Goal: Task Accomplishment & Management: Use online tool/utility

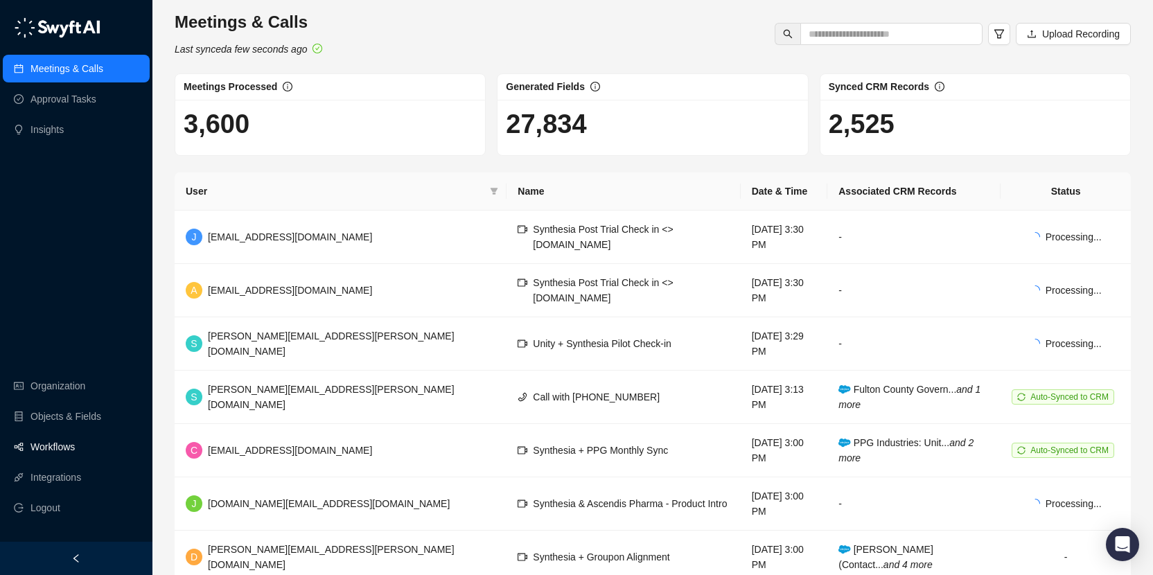
click at [66, 446] on link "Workflows" at bounding box center [52, 447] width 44 height 28
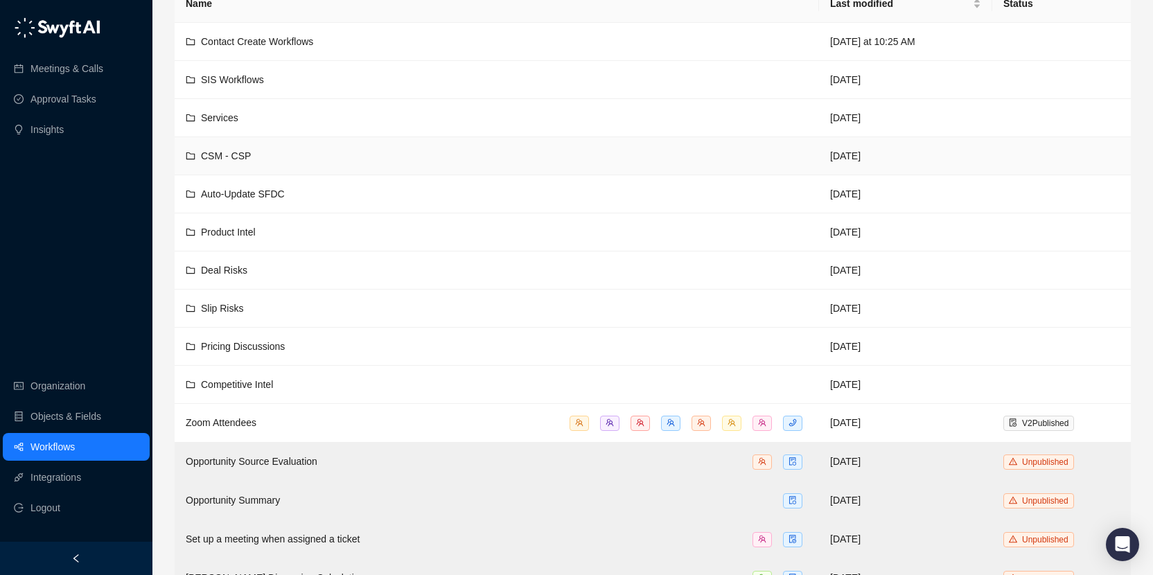
scroll to position [98, 0]
click at [328, 269] on div "Deal Risks" at bounding box center [497, 269] width 622 height 15
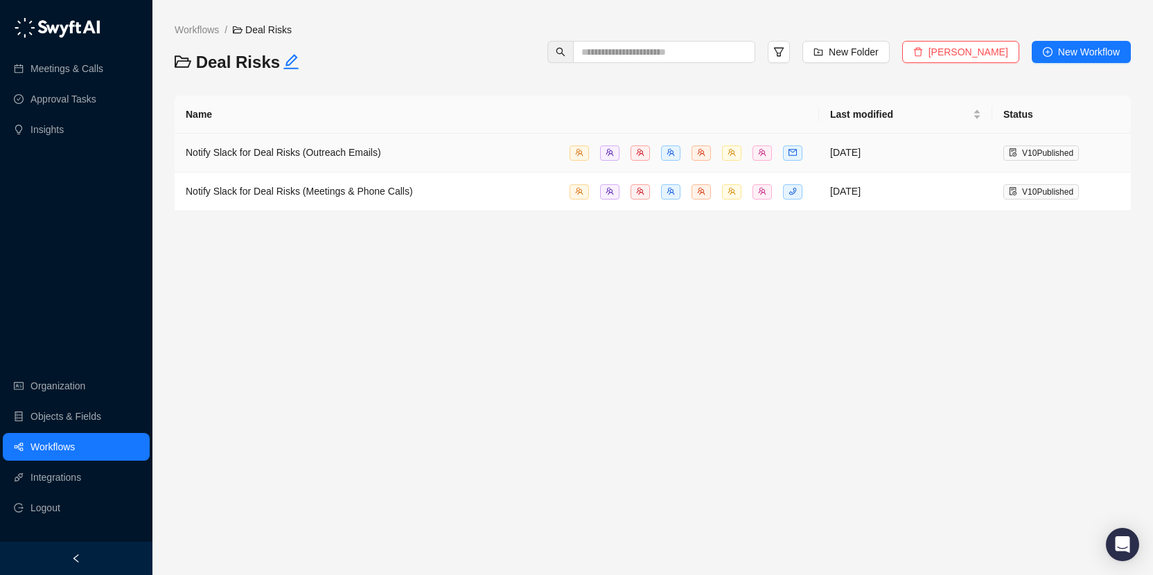
click at [319, 154] on span "Notify Slack for Deal Risks (Outreach Emails)" at bounding box center [283, 152] width 195 height 11
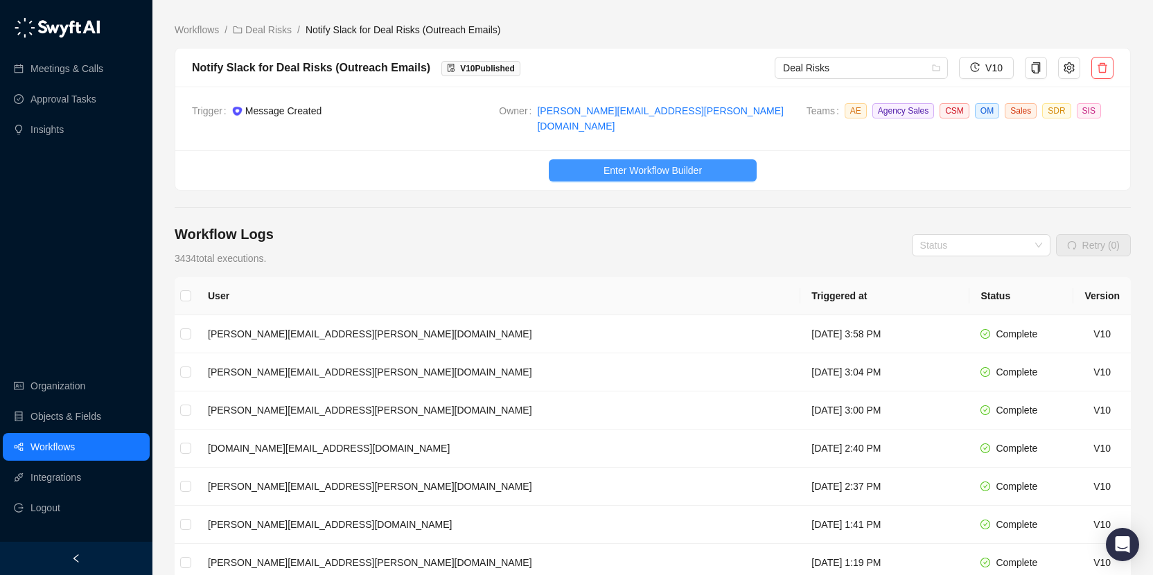
click at [657, 163] on span "Enter Workflow Builder" at bounding box center [652, 170] width 98 height 15
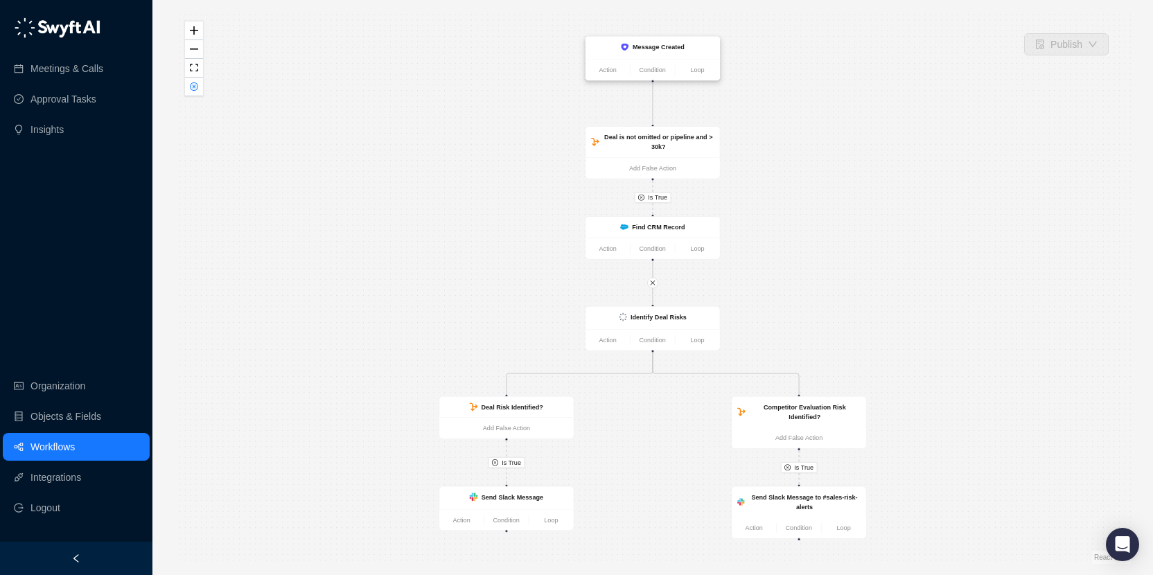
click at [675, 55] on div "Message Created" at bounding box center [652, 48] width 134 height 22
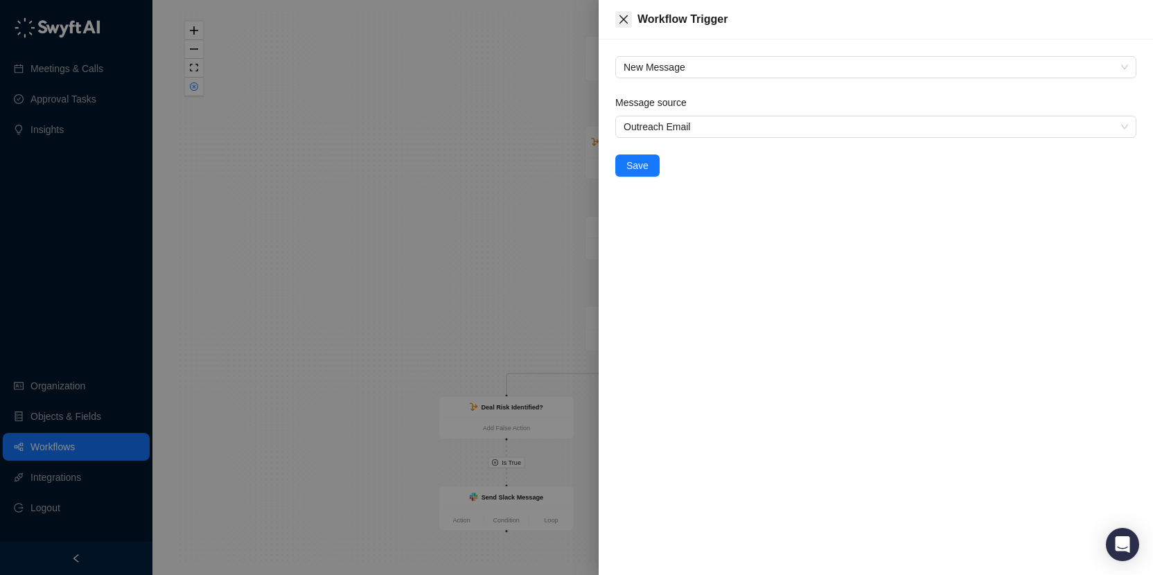
click at [623, 20] on icon "close" at bounding box center [623, 19] width 11 height 11
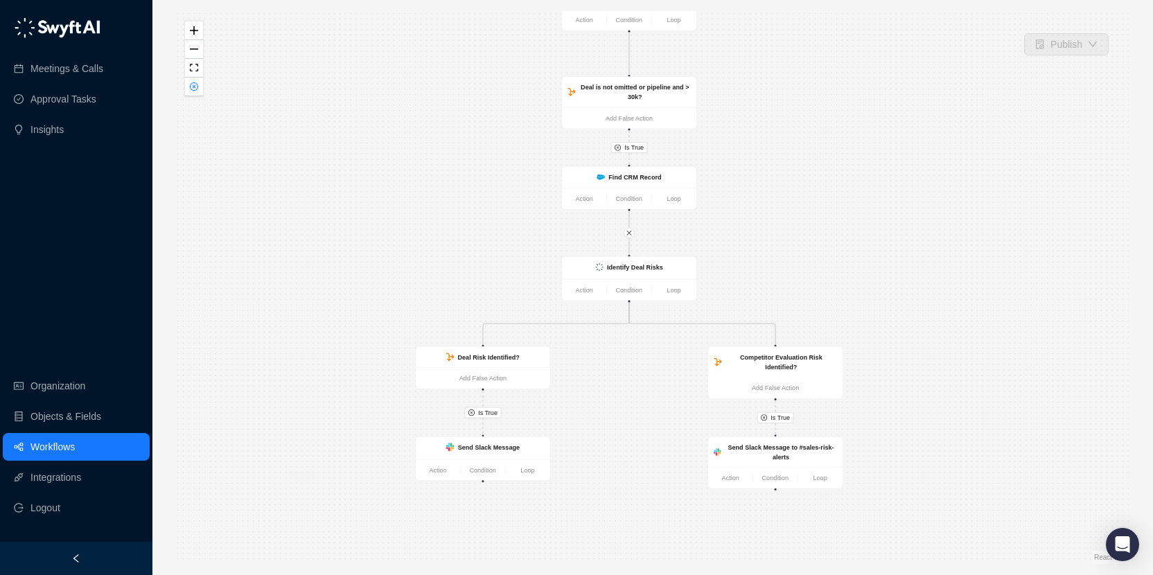
drag, startPoint x: 791, startPoint y: 281, endPoint x: 769, endPoint y: 230, distance: 55.2
click at [768, 231] on div "Is True Is True Is True Send Slack Message to #sales-risk-alerts Action Conditi…" at bounding box center [653, 287] width 956 height 553
click at [661, 266] on strong "Identify Deal Risks" at bounding box center [635, 266] width 56 height 7
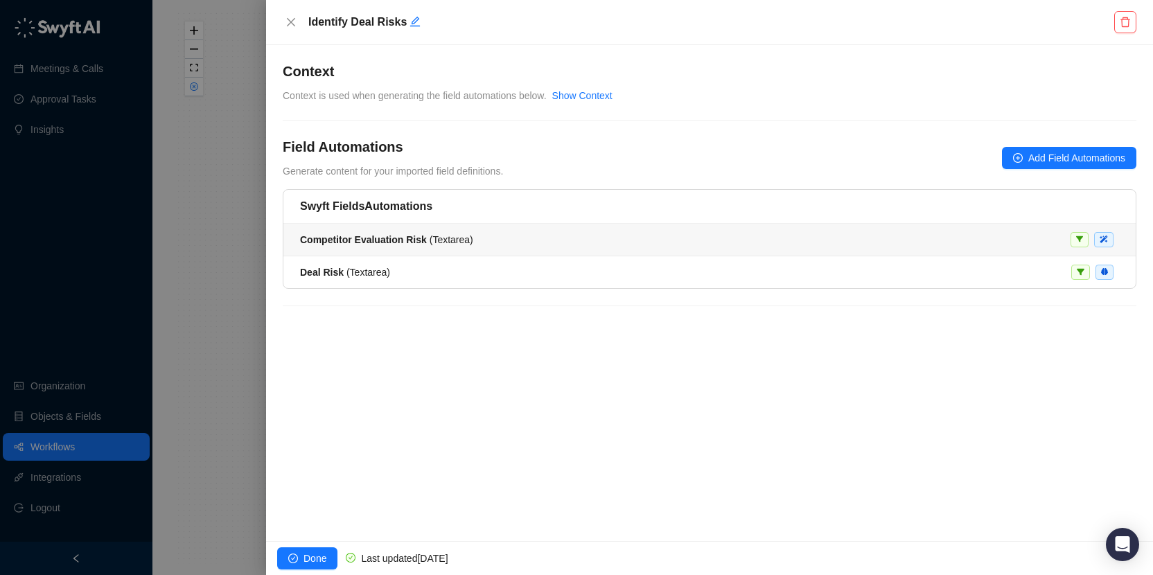
click at [555, 238] on div "Competitor Evaluation Risk ( Textarea )" at bounding box center [709, 239] width 819 height 15
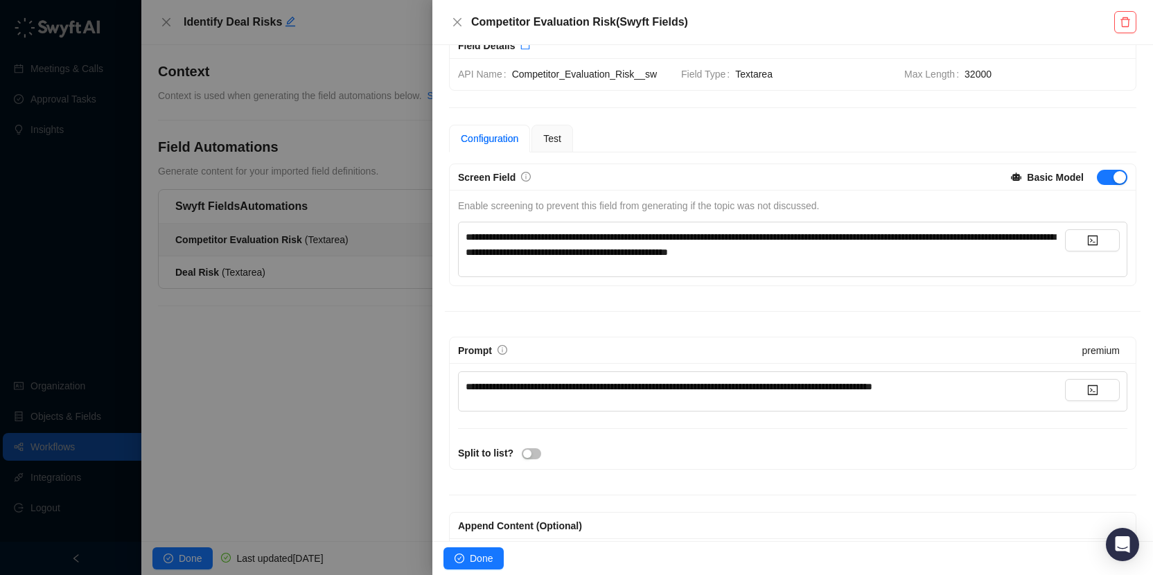
scroll to position [29, 0]
drag, startPoint x: 654, startPoint y: 242, endPoint x: 828, endPoint y: 238, distance: 173.9
click at [828, 239] on span "**********" at bounding box center [759, 245] width 589 height 25
click at [304, 377] on div at bounding box center [576, 287] width 1153 height 575
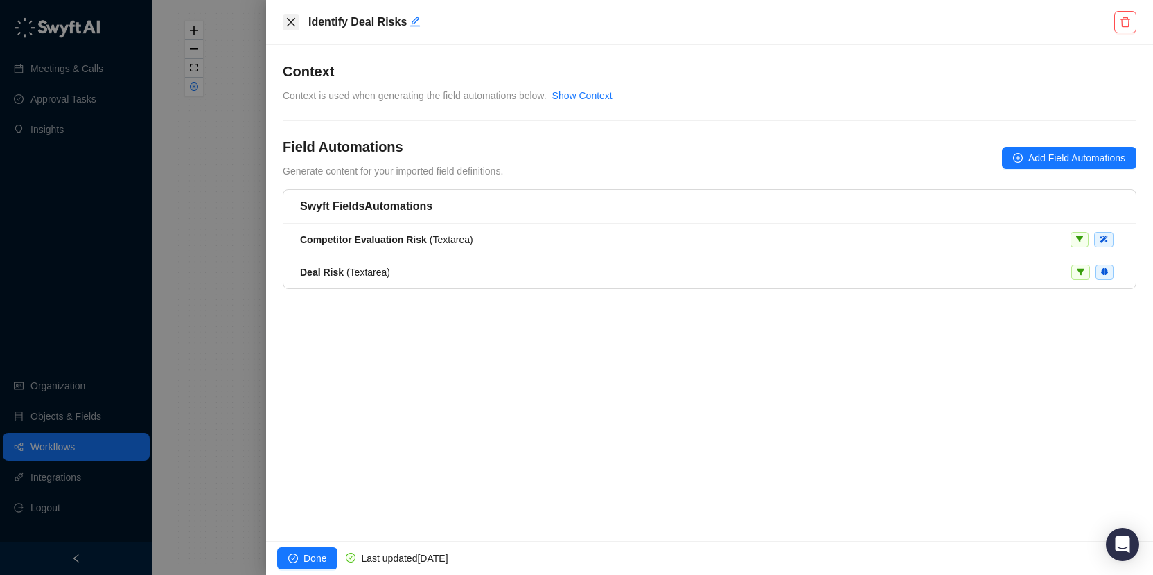
click at [290, 24] on icon "close" at bounding box center [290, 22] width 11 height 11
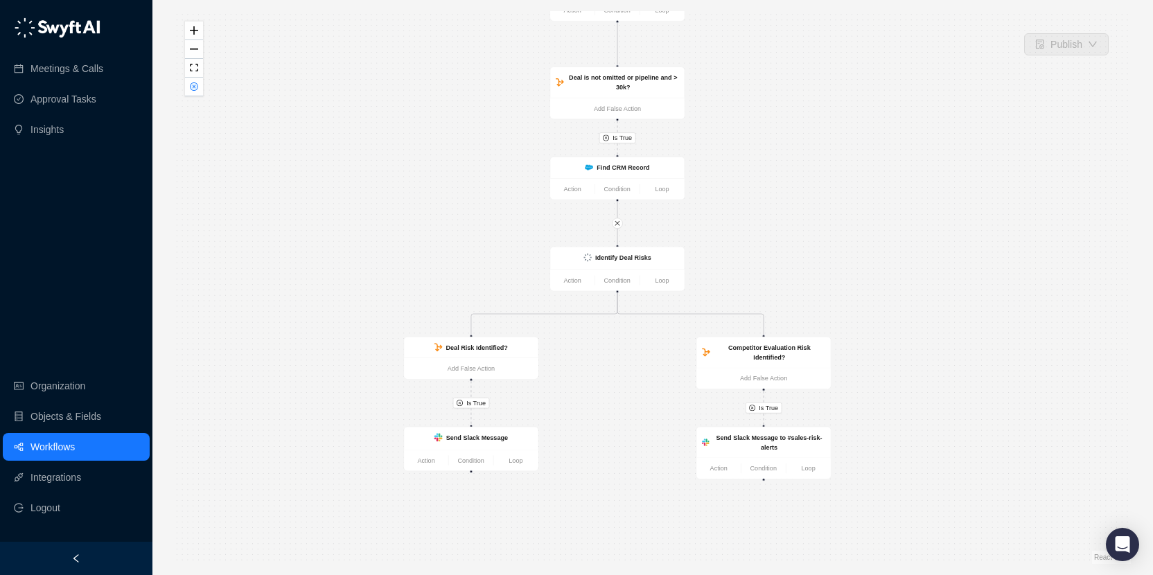
drag, startPoint x: 677, startPoint y: 440, endPoint x: 661, endPoint y: 412, distance: 32.3
click at [661, 412] on div "Is True Is True Is True Send Slack Message to #sales-risk-alerts Action Conditi…" at bounding box center [653, 287] width 956 height 553
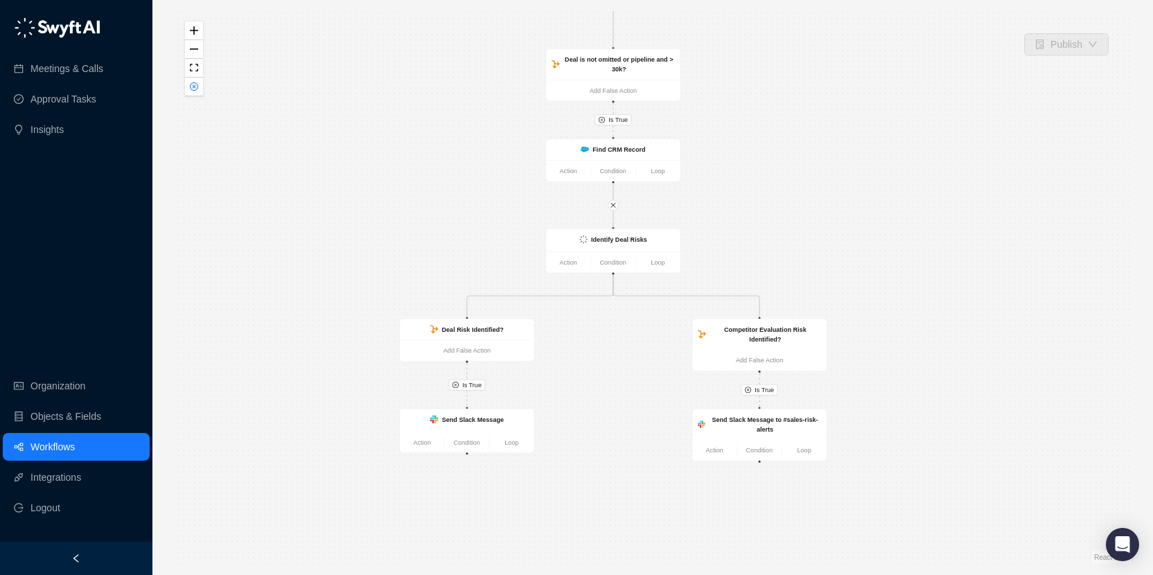
click at [75, 445] on link "Workflows" at bounding box center [52, 447] width 44 height 28
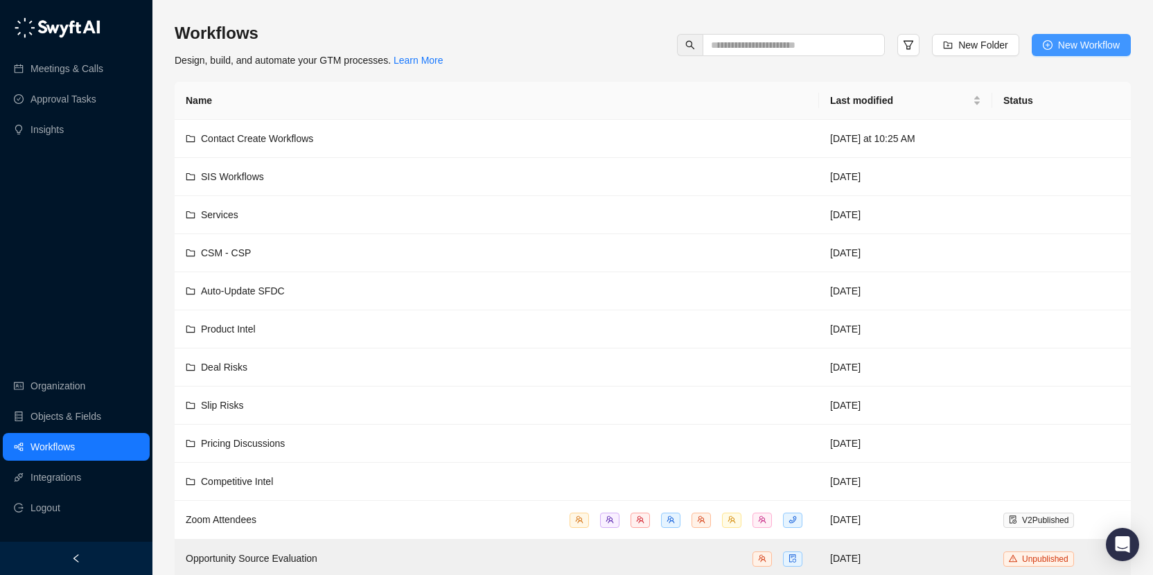
click at [1109, 37] on span "New Workflow" at bounding box center [1089, 44] width 62 height 15
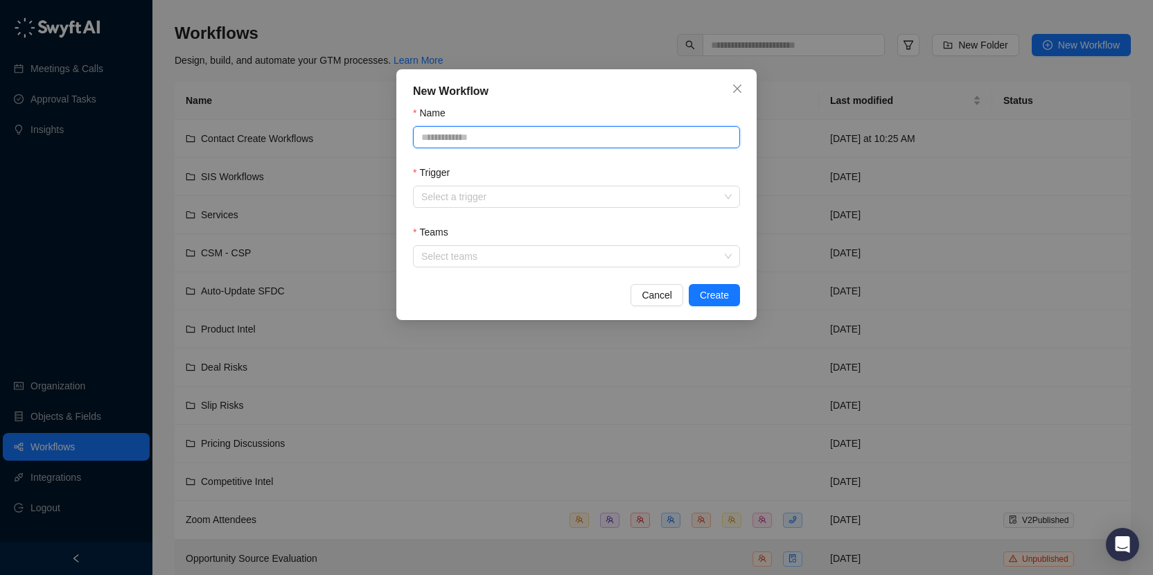
click at [472, 134] on input "Name" at bounding box center [576, 137] width 327 height 22
type input "**********"
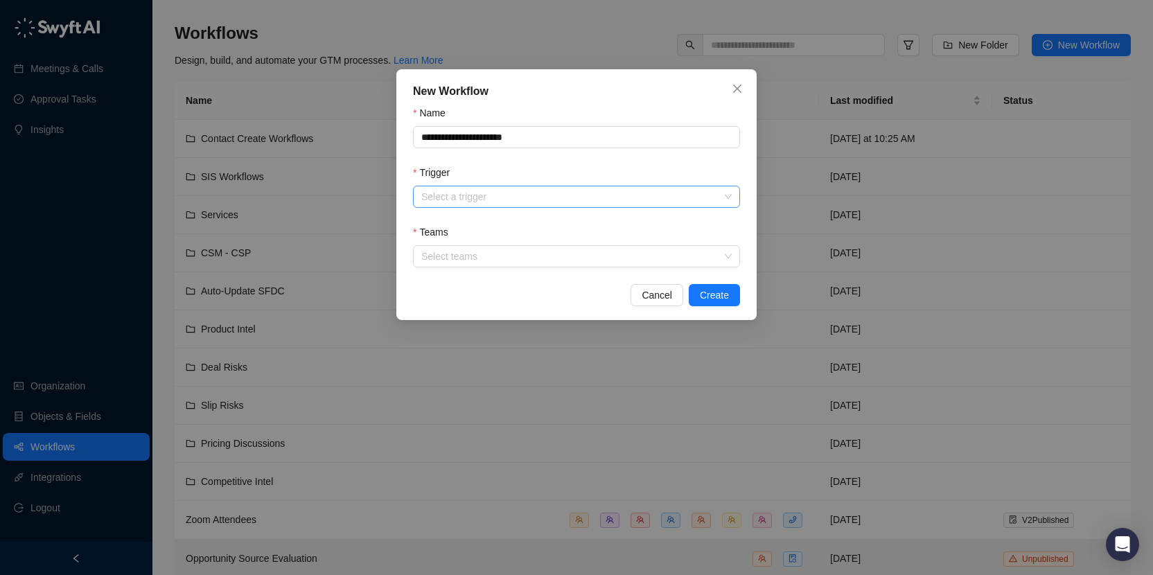
click at [549, 193] on input "Trigger" at bounding box center [572, 196] width 302 height 21
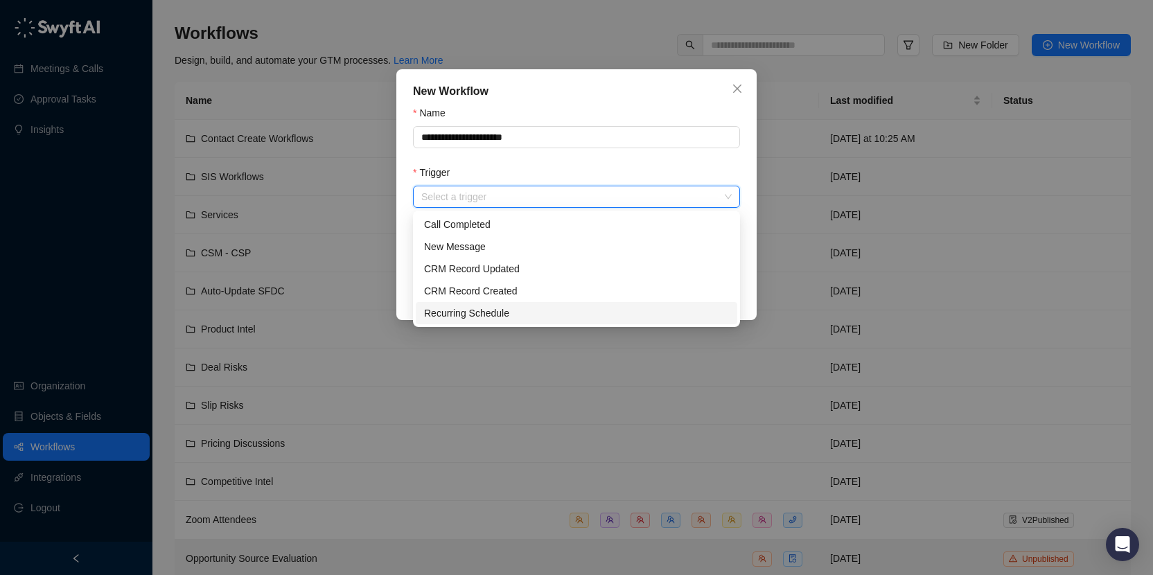
click at [502, 310] on div "Recurring Schedule" at bounding box center [576, 312] width 305 height 15
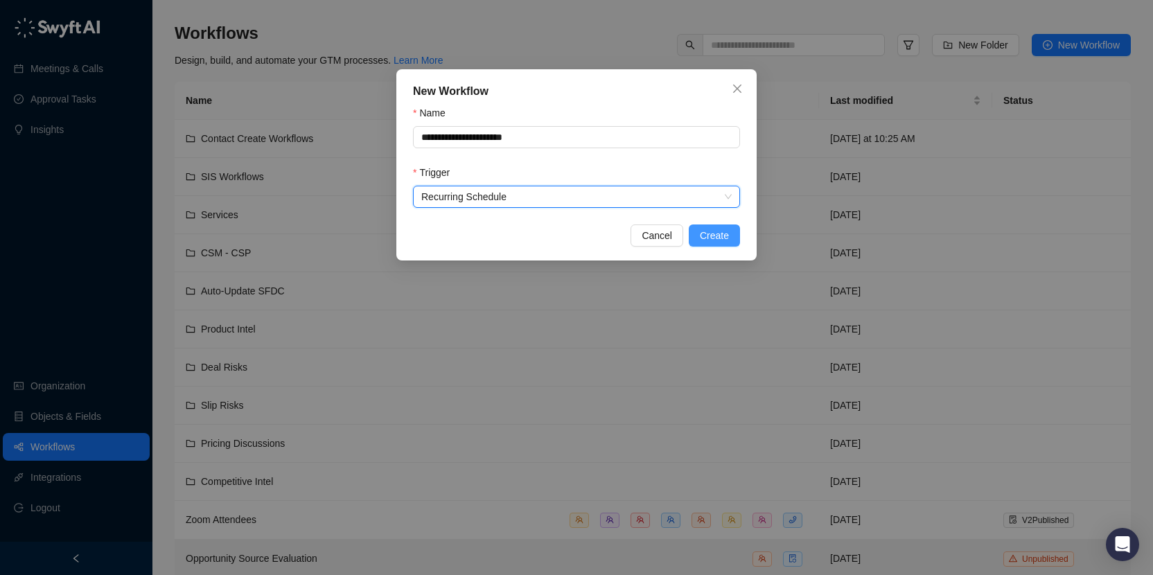
click at [694, 238] on button "Create" at bounding box center [713, 235] width 51 height 22
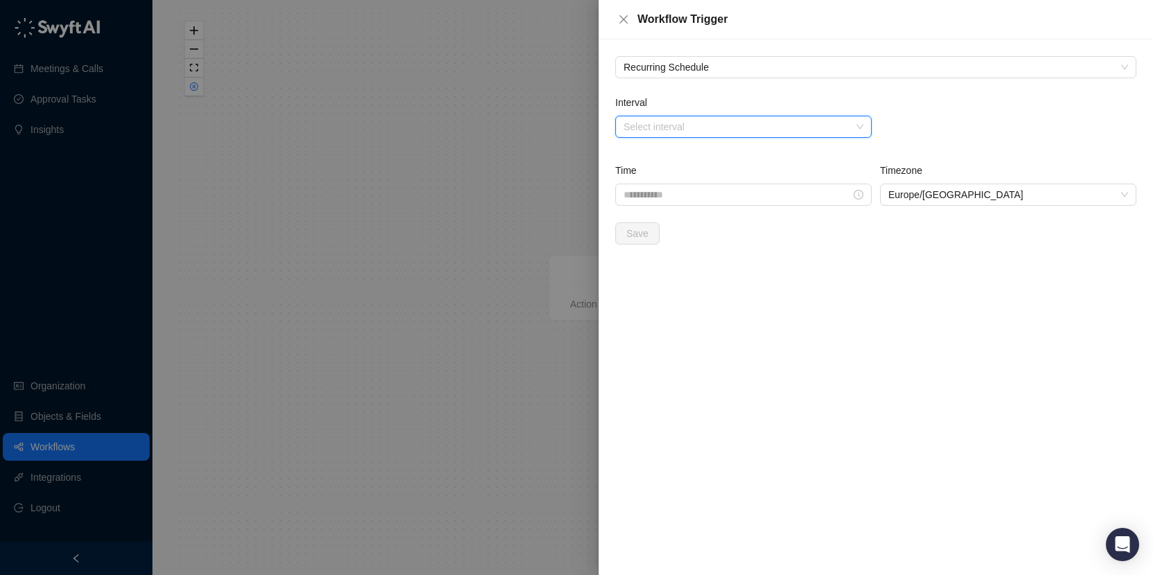
click at [738, 131] on input "Interval" at bounding box center [738, 126] width 231 height 21
click at [686, 170] on div "Weekly" at bounding box center [743, 176] width 234 height 15
click at [937, 122] on input "search" at bounding box center [1003, 126] width 231 height 21
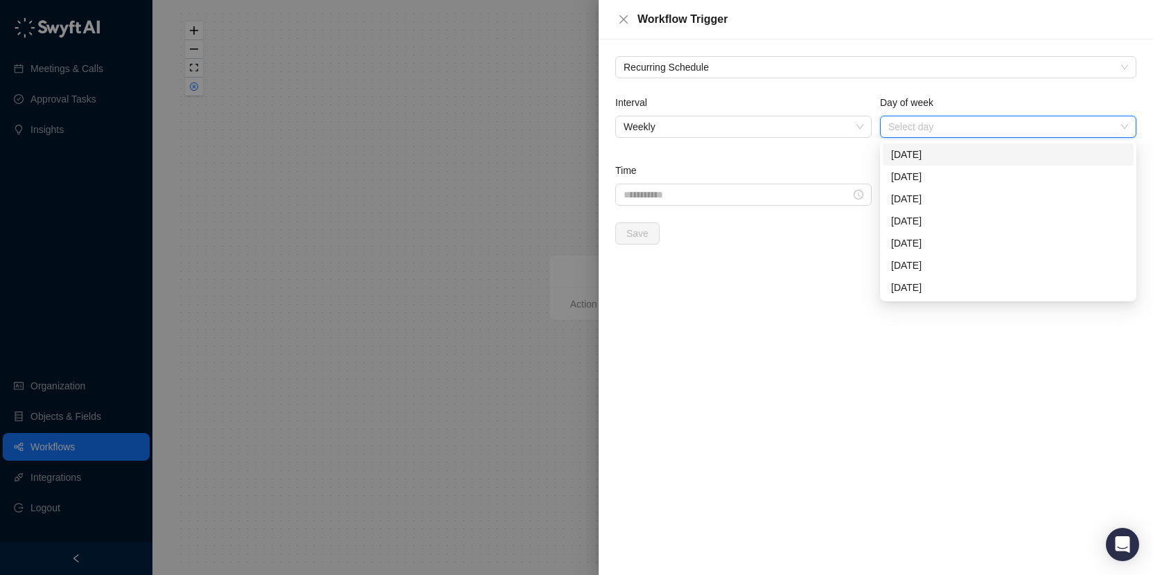
click at [939, 157] on div "[DATE]" at bounding box center [1008, 154] width 234 height 15
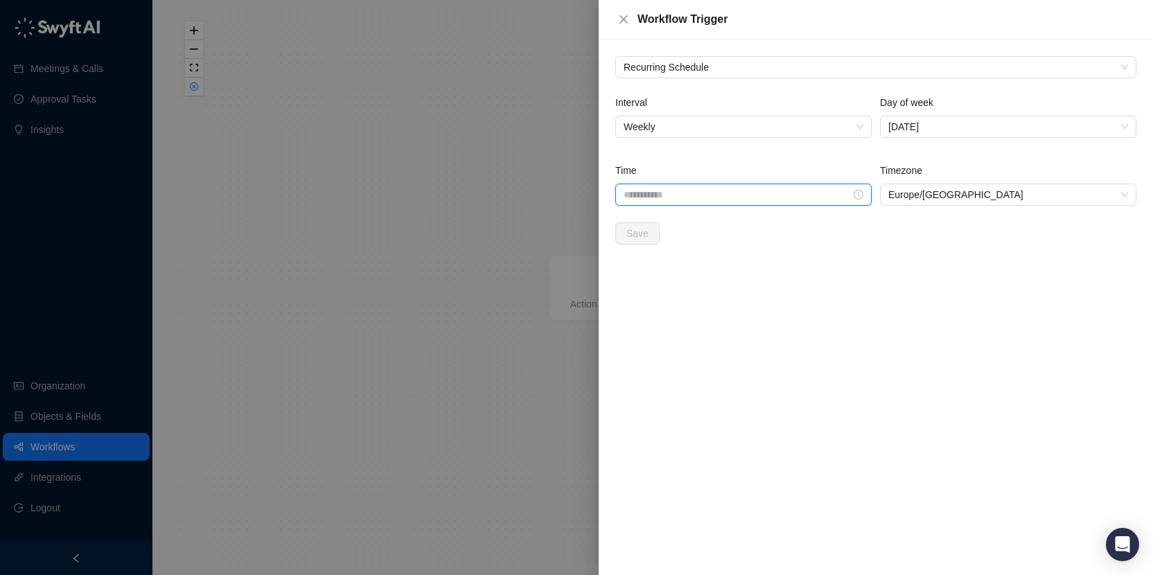
click at [778, 197] on input "Time" at bounding box center [736, 194] width 227 height 15
type input "********"
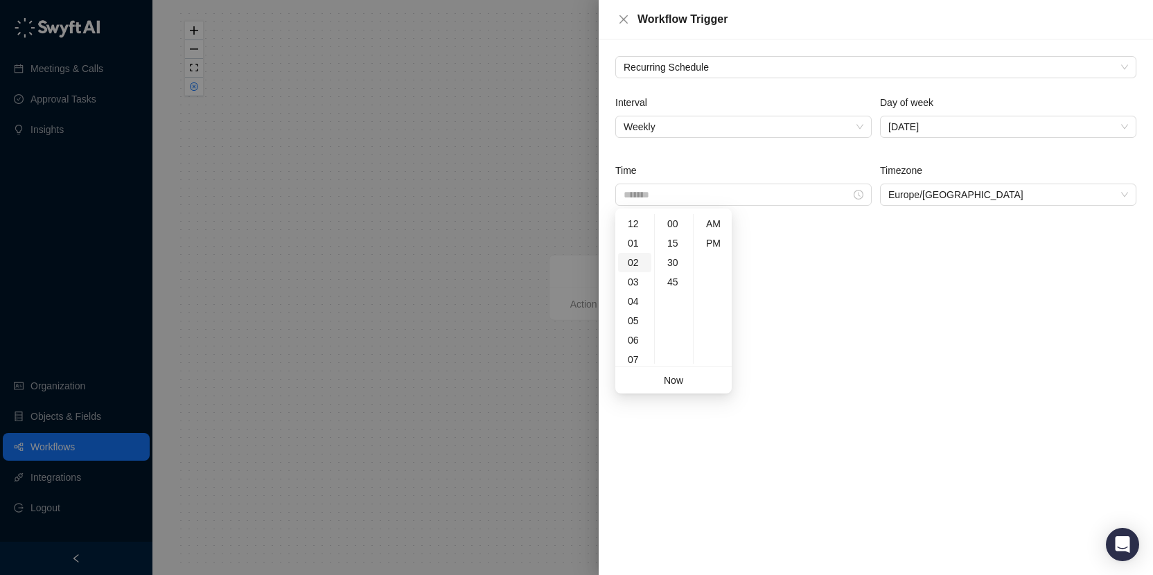
click at [640, 260] on div "02" at bounding box center [634, 262] width 33 height 19
type input "*******"
click at [797, 303] on div "Recurring Schedule Interval Weekly Day of week [DATE] Time ******* Timezone [GE…" at bounding box center [875, 306] width 554 height 535
click at [638, 238] on span "Save" at bounding box center [637, 233] width 22 height 15
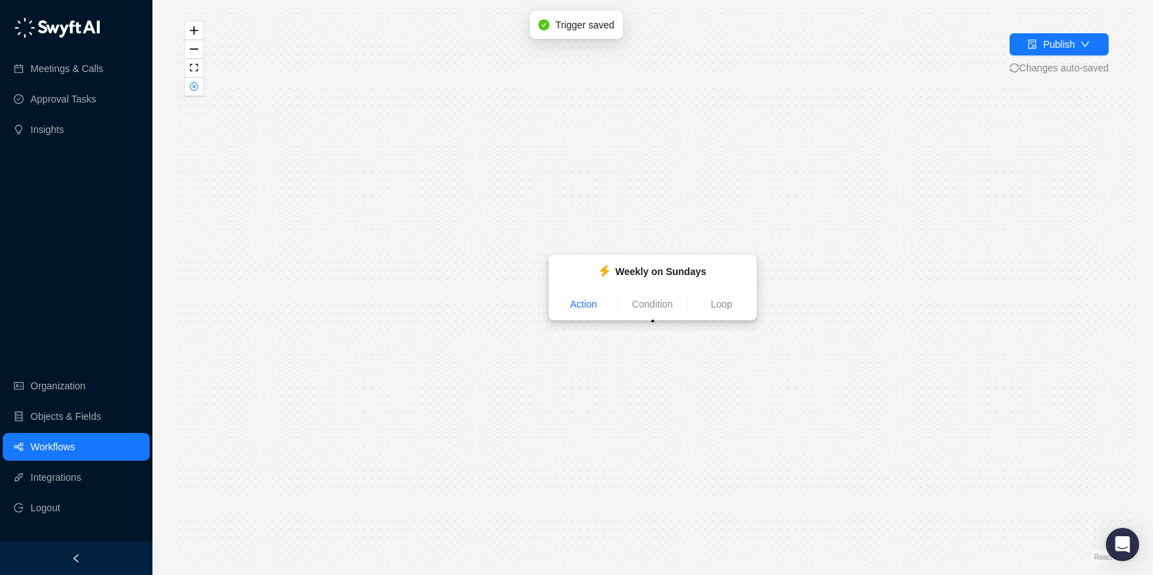
click at [585, 308] on link "Action" at bounding box center [583, 303] width 68 height 15
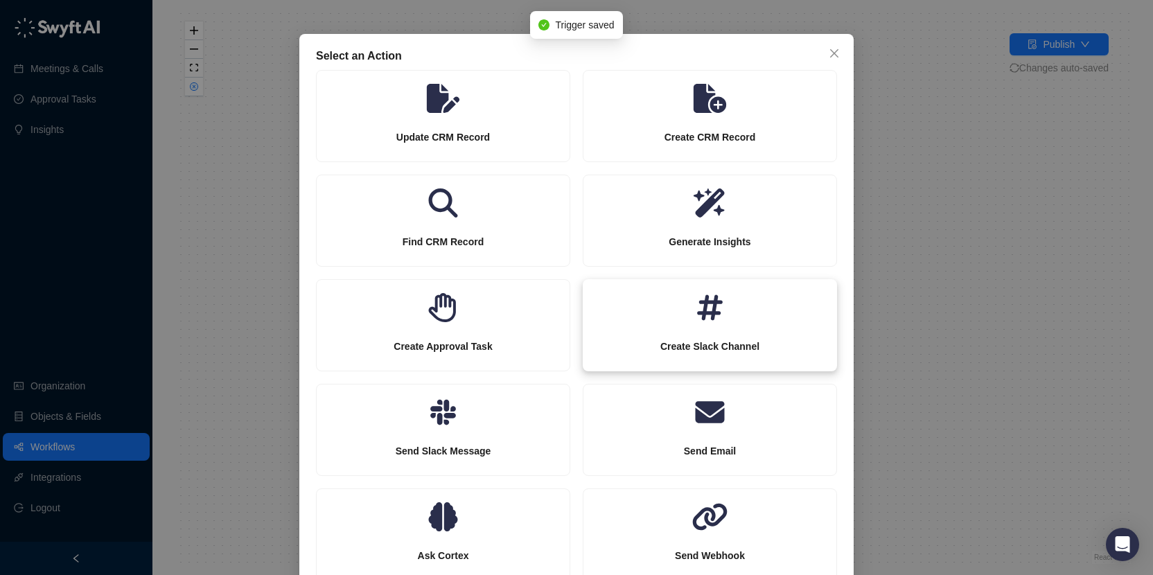
scroll to position [71, 0]
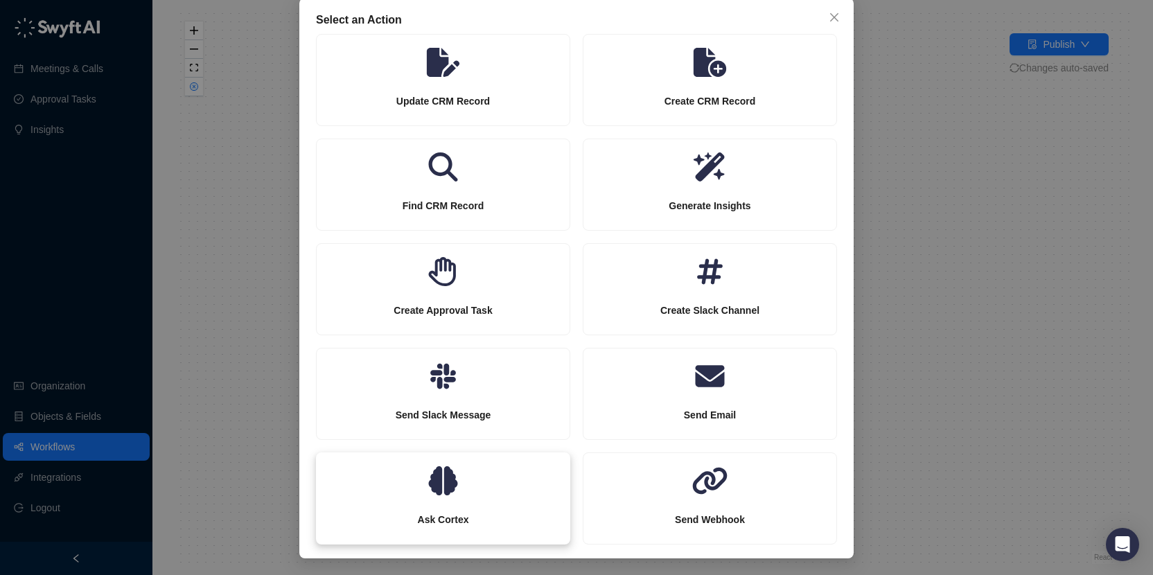
click at [465, 479] on icon at bounding box center [443, 480] width 254 height 29
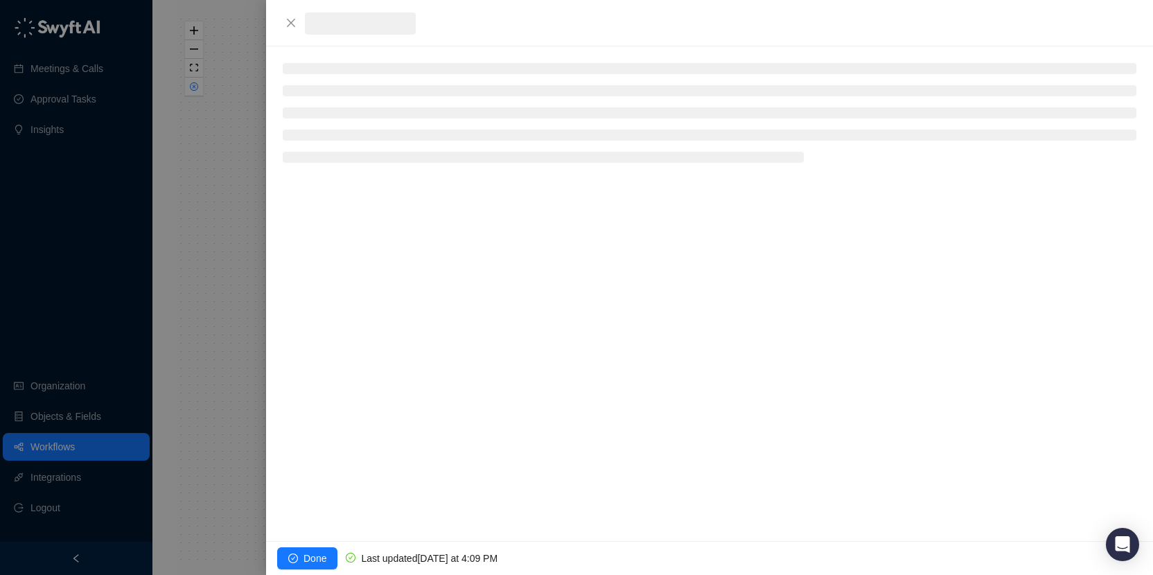
scroll to position [2, 0]
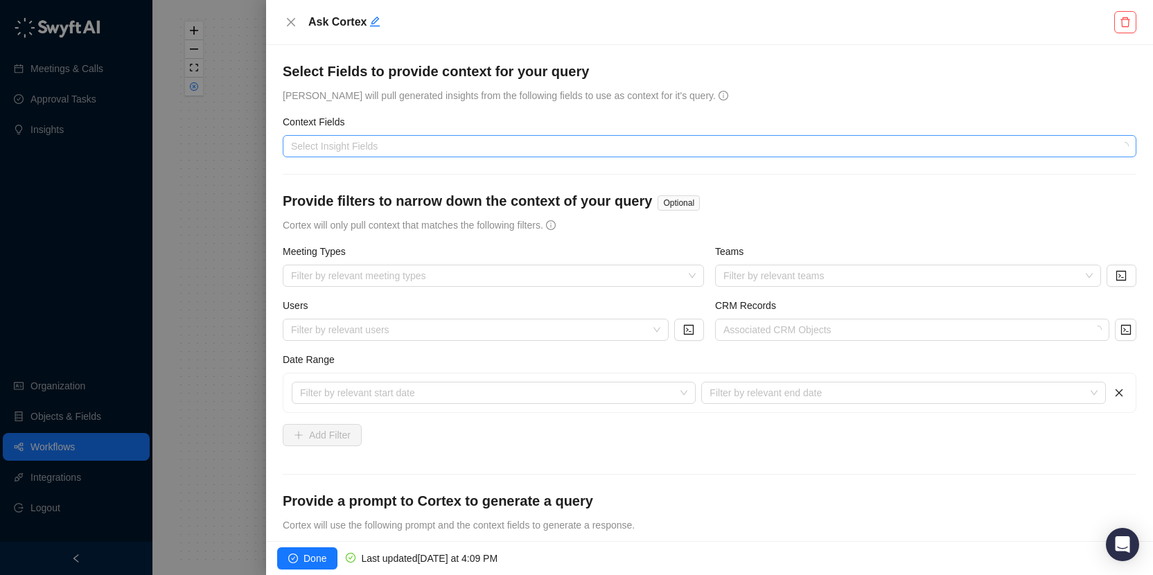
click at [447, 155] on div "Select Insight Fields" at bounding box center [709, 146] width 853 height 22
click at [465, 136] on div "Select Insight Fields" at bounding box center [709, 146] width 853 height 22
click at [449, 144] on div at bounding box center [701, 146] width 833 height 10
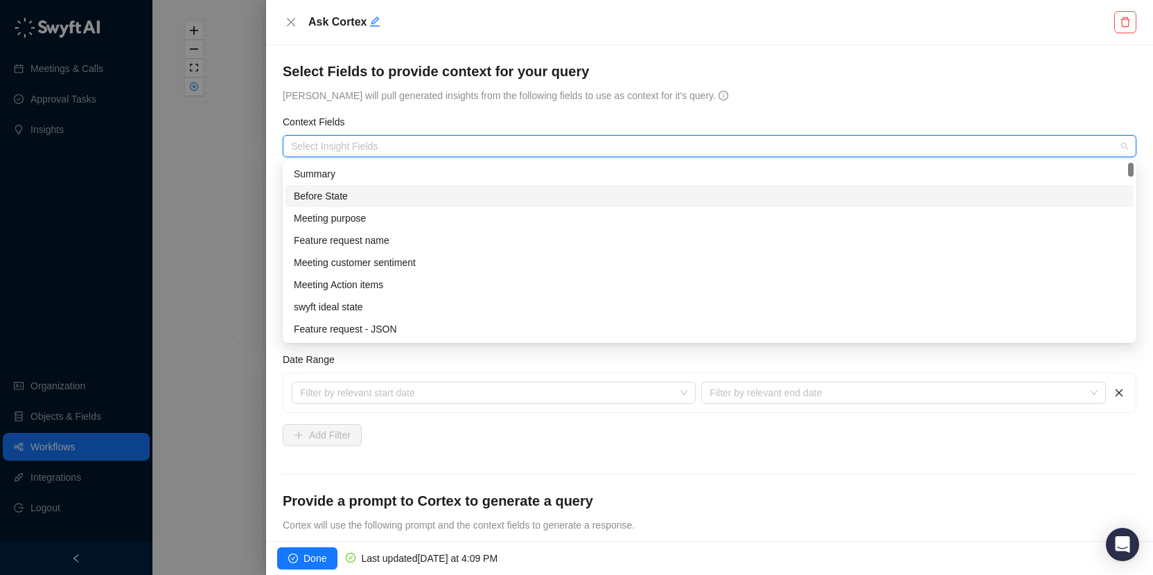
click at [385, 198] on div "Before State" at bounding box center [709, 195] width 831 height 15
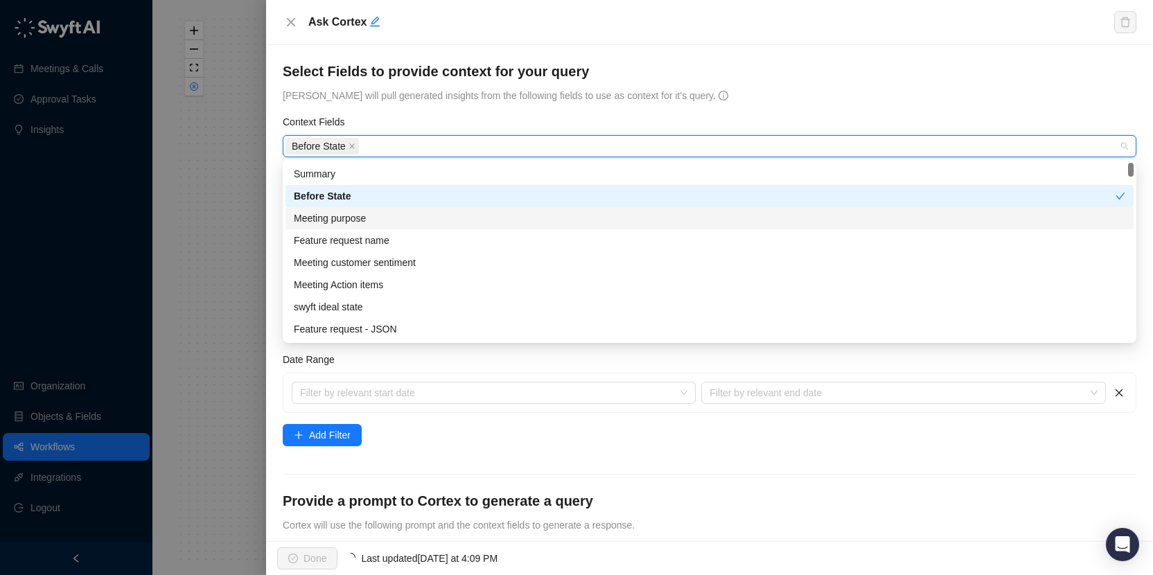
click at [405, 263] on div "Meeting customer sentiment" at bounding box center [709, 262] width 831 height 15
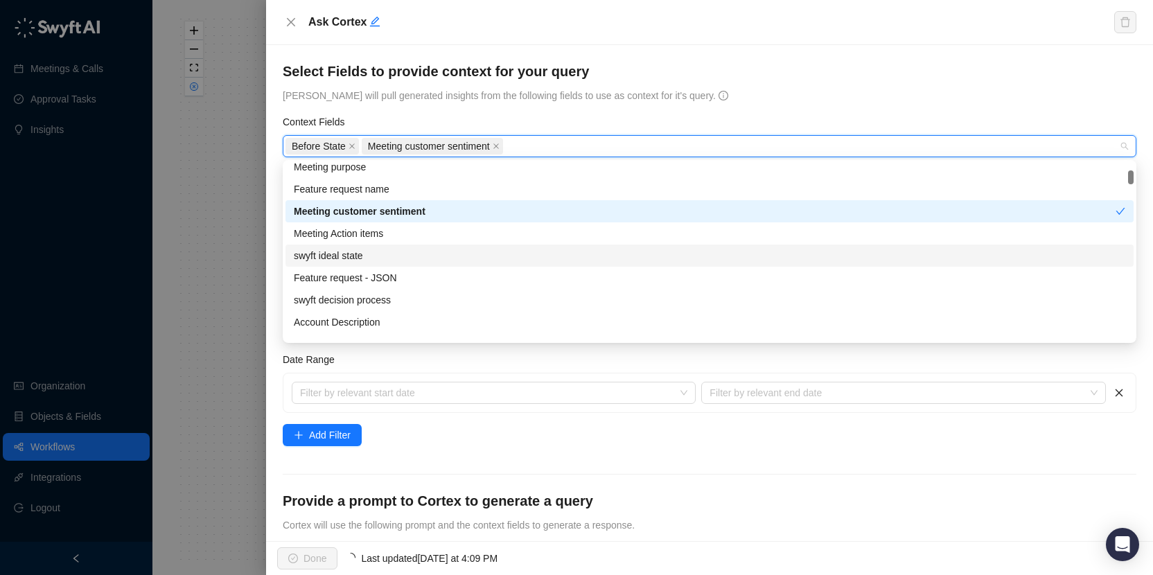
scroll to position [70, 0]
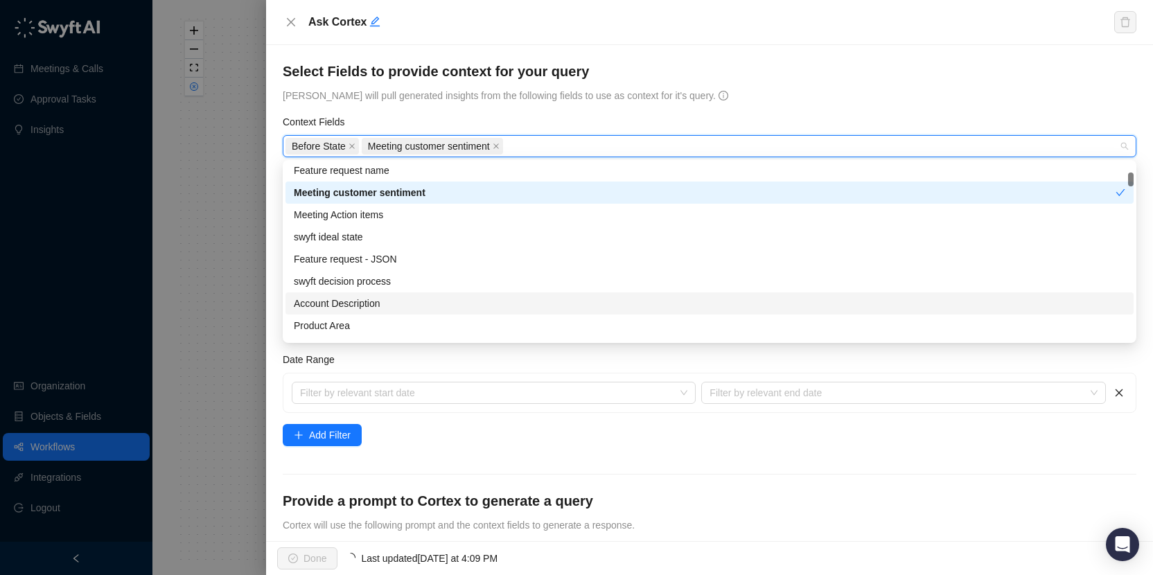
click at [392, 299] on div "Account Description" at bounding box center [709, 303] width 831 height 15
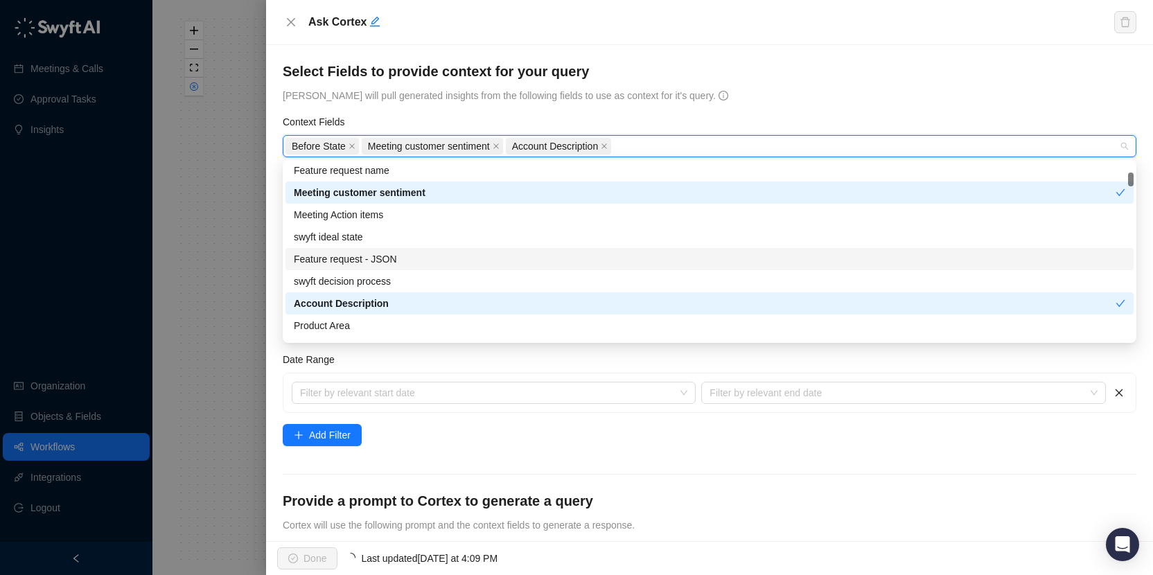
click at [414, 263] on div "Feature request - JSON" at bounding box center [709, 258] width 831 height 15
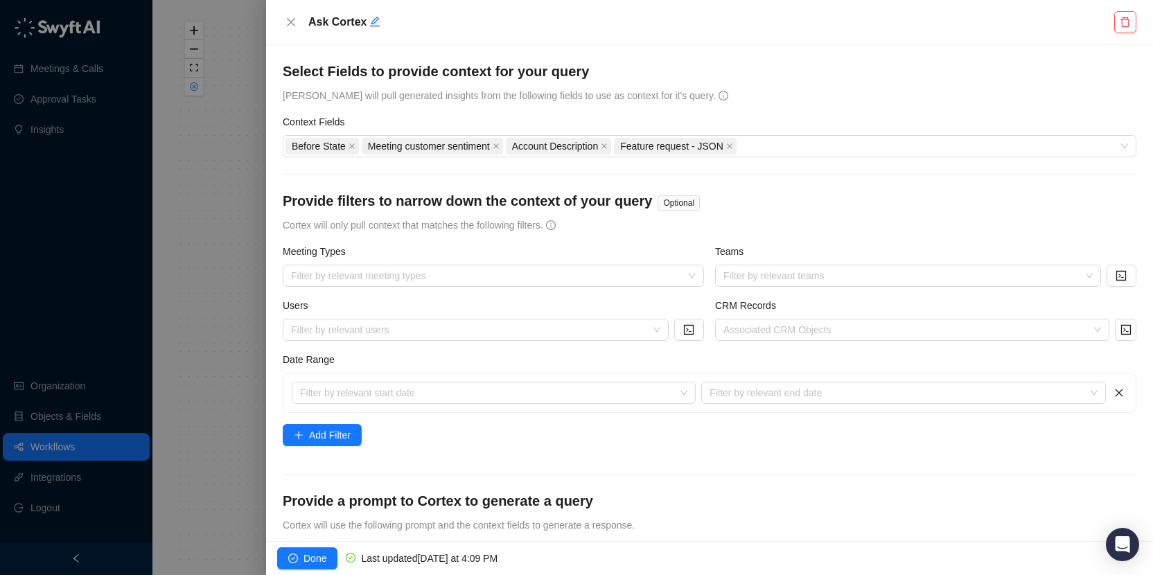
click at [773, 91] on div "Select Fields to provide context for your query Cortex will pull generated insi…" at bounding box center [709, 83] width 853 height 42
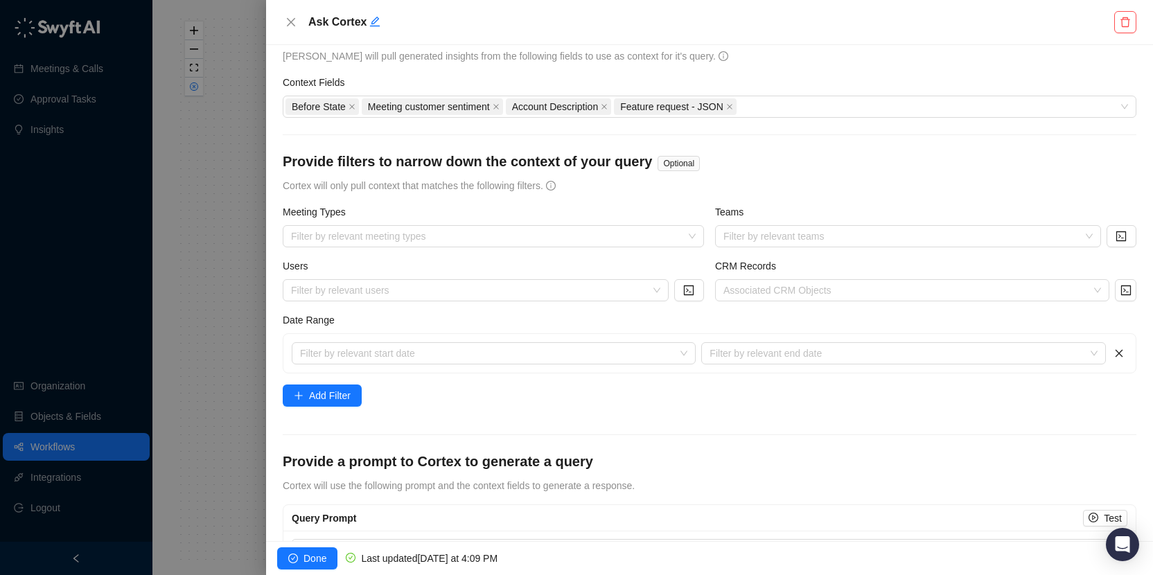
scroll to position [38, 0]
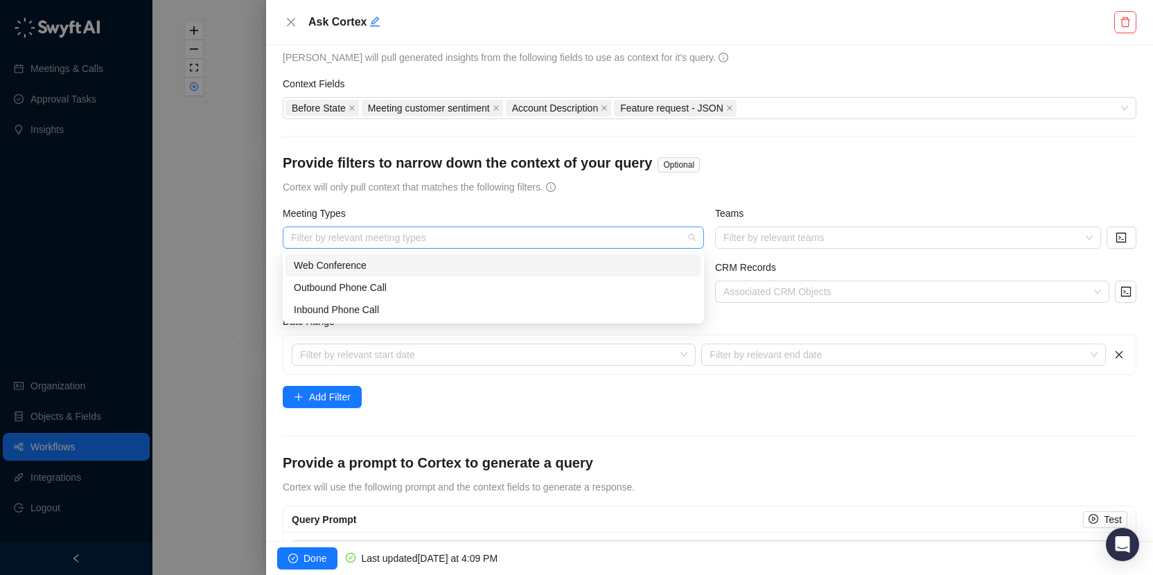
click at [470, 233] on div at bounding box center [485, 238] width 401 height 10
click at [425, 292] on div "Outbound Phone Call" at bounding box center [493, 287] width 399 height 15
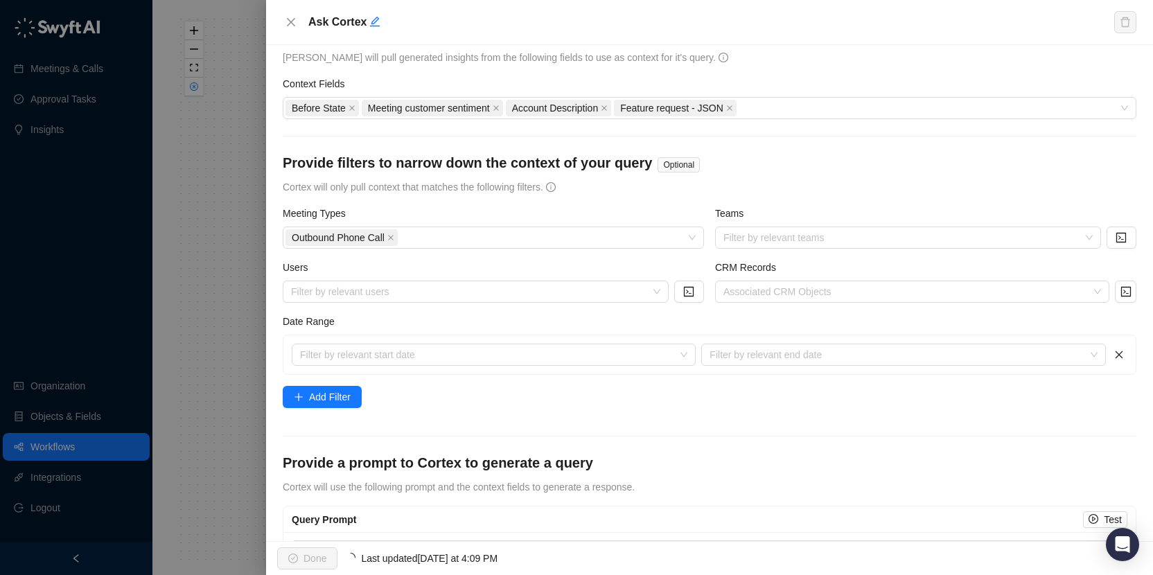
click at [793, 434] on form "**********" at bounding box center [709, 307] width 853 height 566
click at [848, 287] on div at bounding box center [905, 292] width 374 height 10
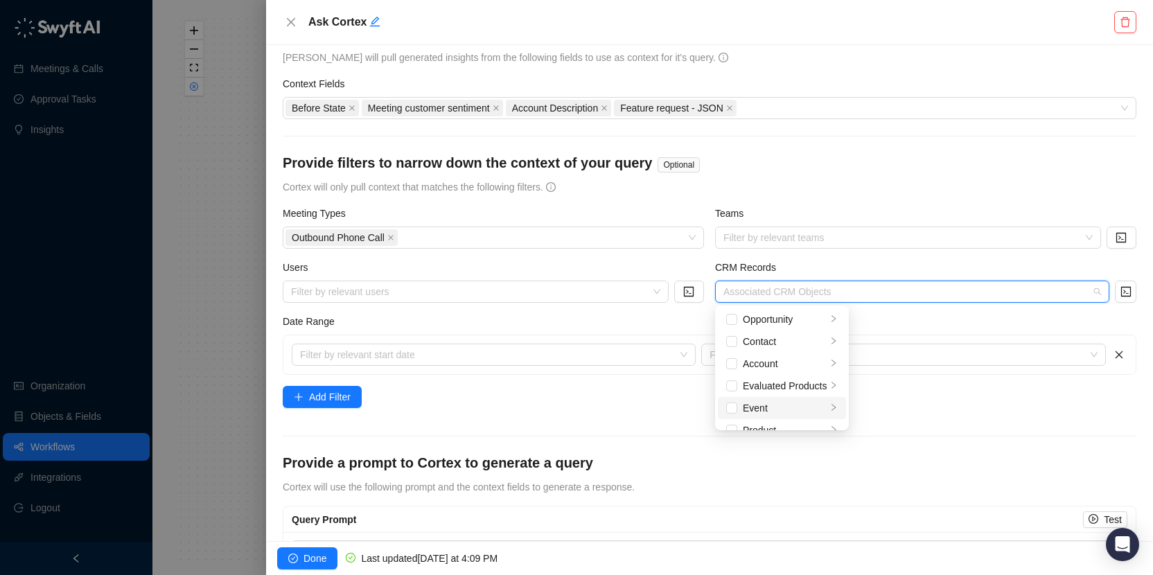
scroll to position [58, 0]
click at [961, 425] on form "**********" at bounding box center [709, 307] width 853 height 566
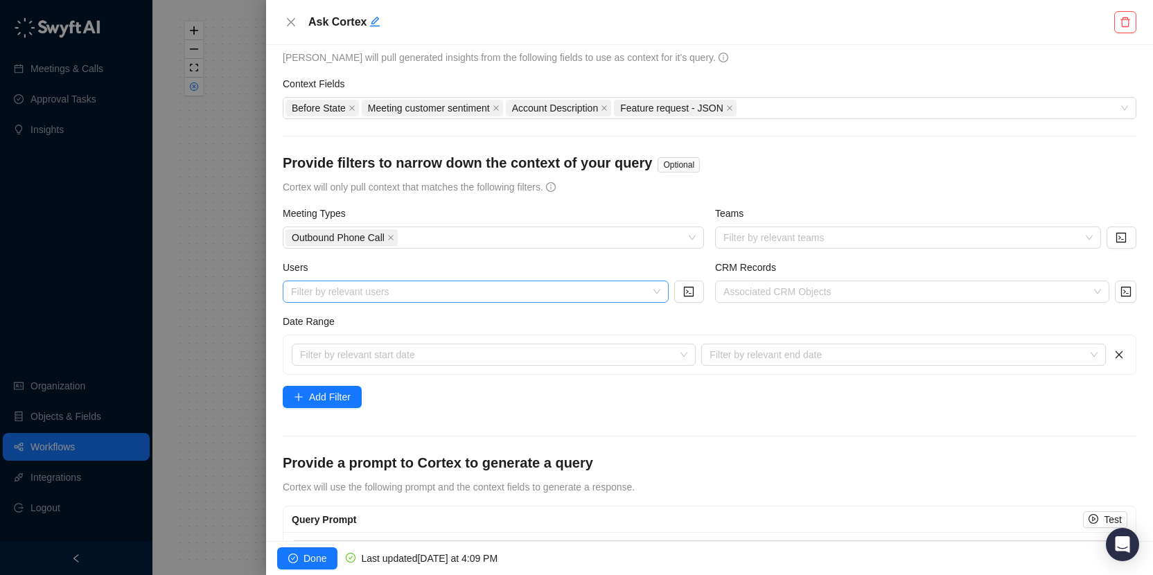
click at [529, 296] on div "Filter by relevant users" at bounding box center [476, 292] width 386 height 22
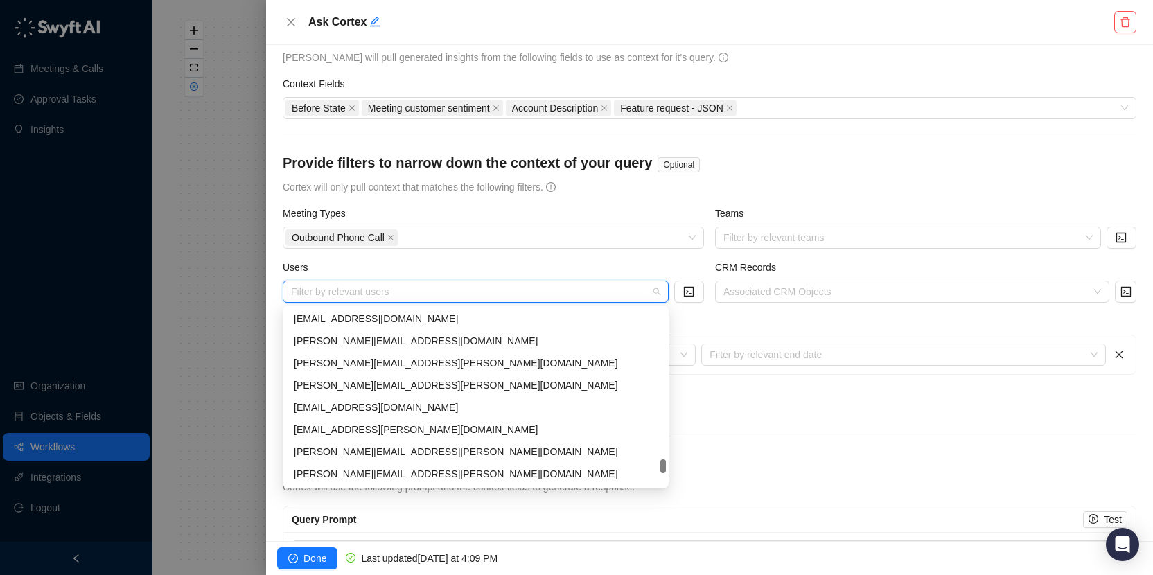
scroll to position [1376, 0]
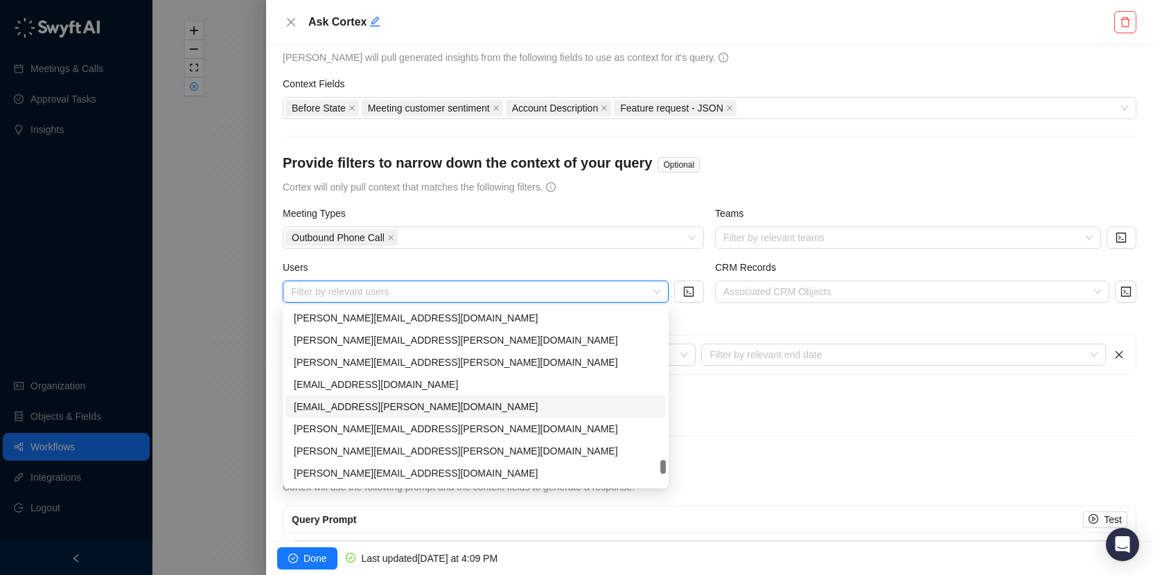
click at [879, 452] on form "**********" at bounding box center [709, 307] width 853 height 566
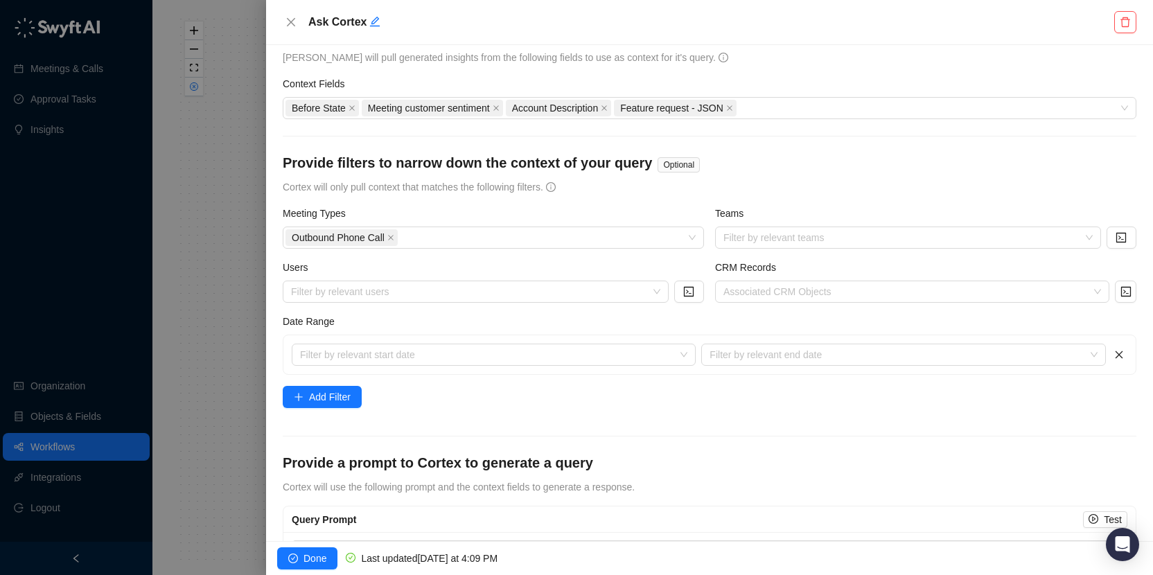
scroll to position [103, 0]
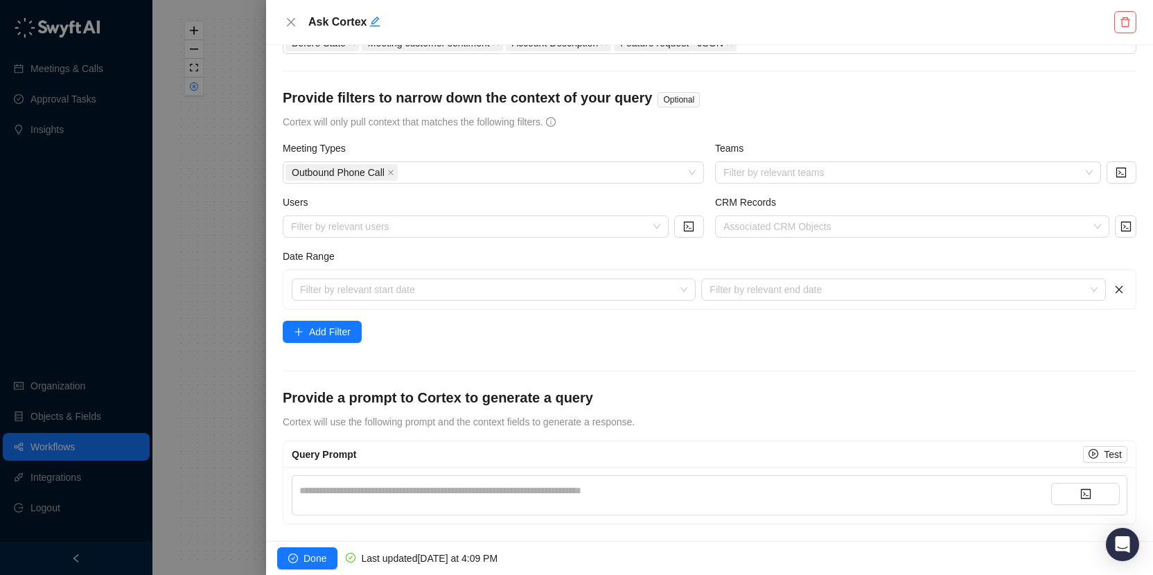
click at [601, 500] on div "**********" at bounding box center [675, 495] width 752 height 25
click at [616, 486] on div "**********" at bounding box center [675, 490] width 752 height 15
click at [200, 396] on div at bounding box center [576, 287] width 1153 height 575
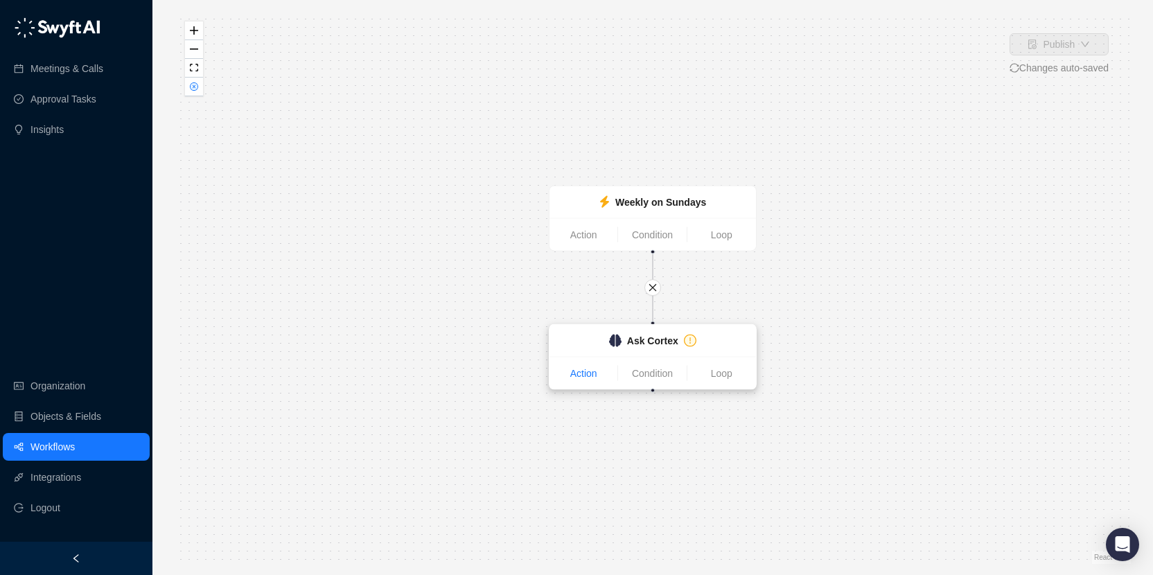
click at [589, 377] on link "Action" at bounding box center [583, 373] width 68 height 15
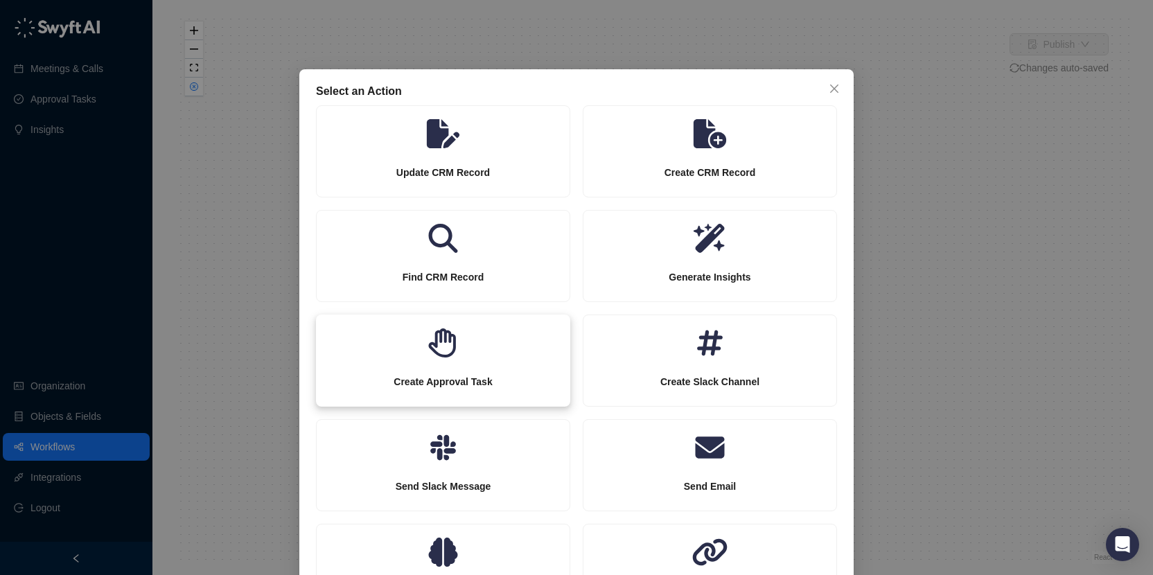
scroll to position [71, 0]
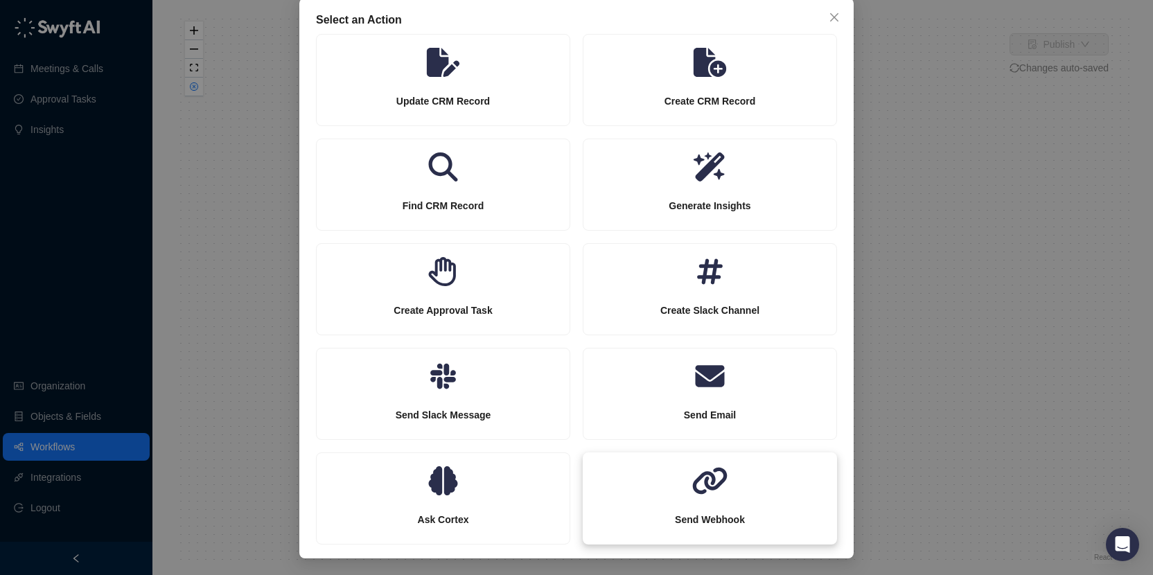
click at [702, 498] on div "Send Webhook" at bounding box center [709, 519] width 253 height 48
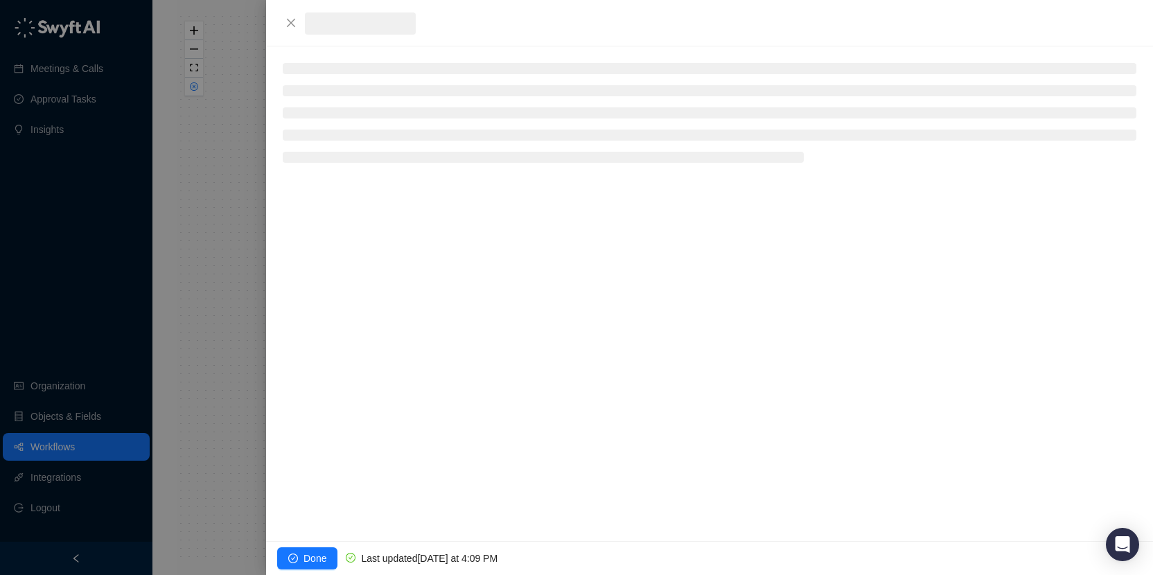
scroll to position [2, 0]
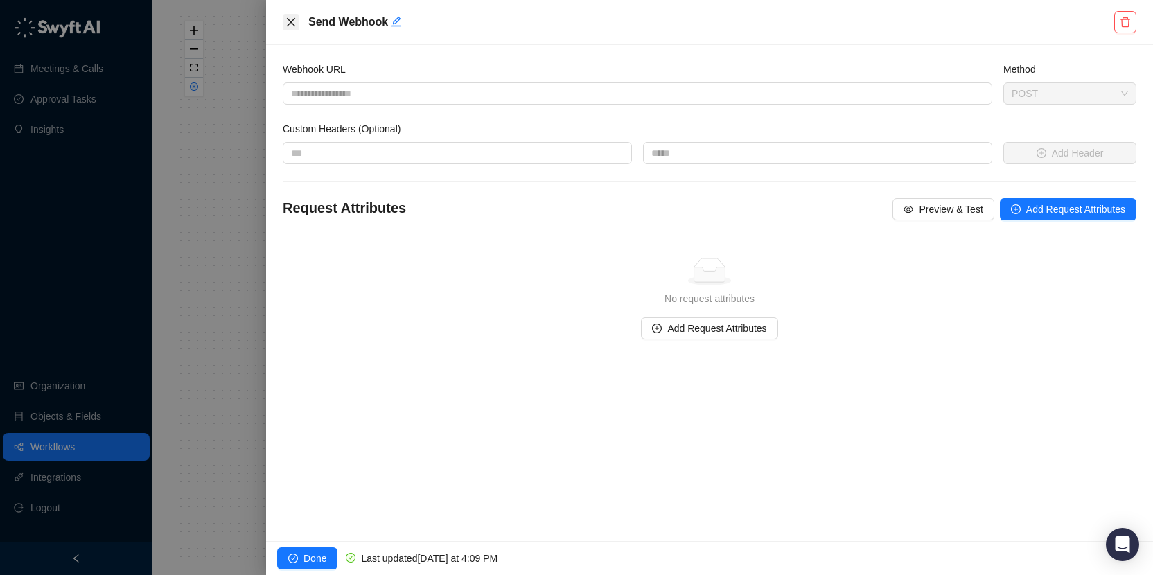
click at [292, 20] on icon "close" at bounding box center [291, 22] width 8 height 8
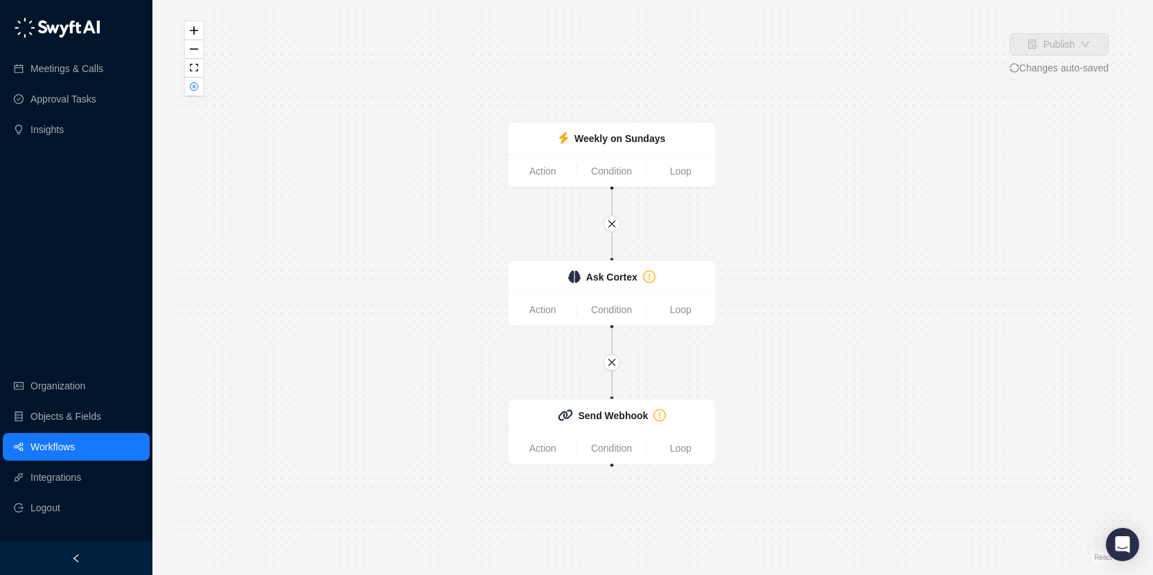
drag, startPoint x: 791, startPoint y: 332, endPoint x: 751, endPoint y: 339, distance: 40.7
click at [750, 339] on div "Weekly on Sundays Action Condition Loop Ask Cortex Action Condition Loop Send W…" at bounding box center [653, 287] width 956 height 553
